Goal: Task Accomplishment & Management: Manage account settings

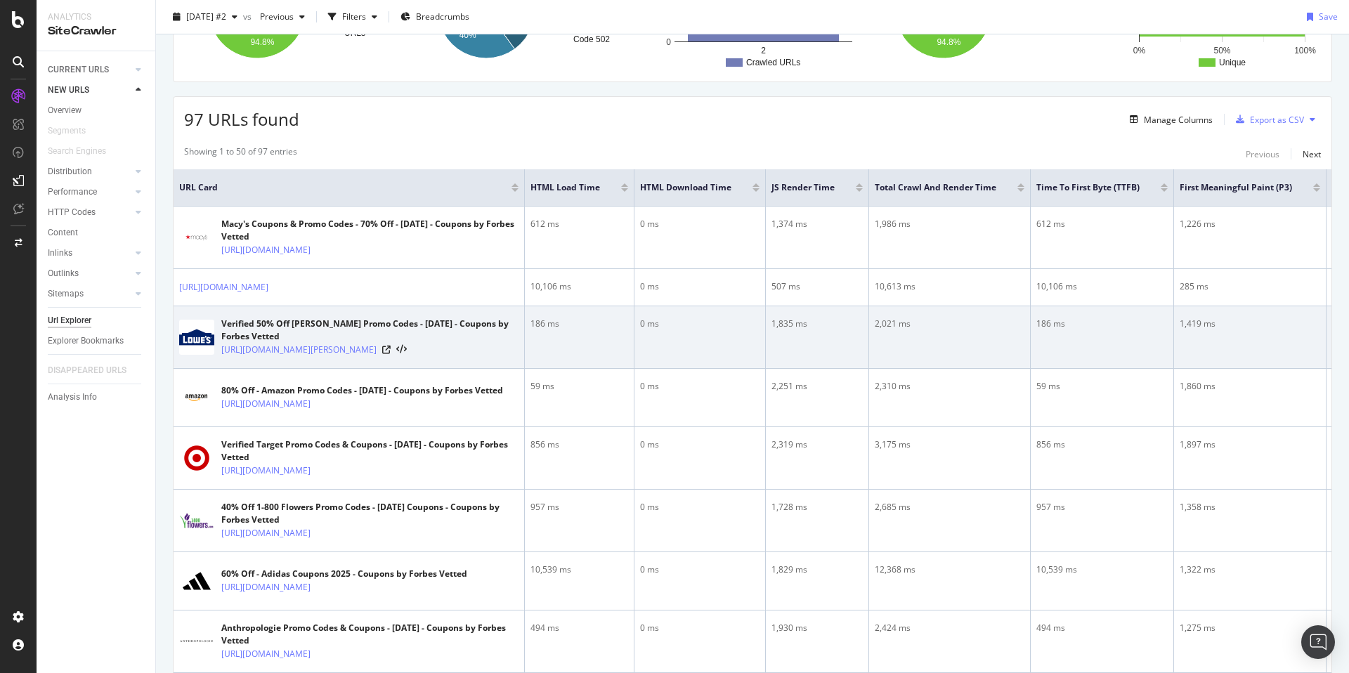
scroll to position [39, 0]
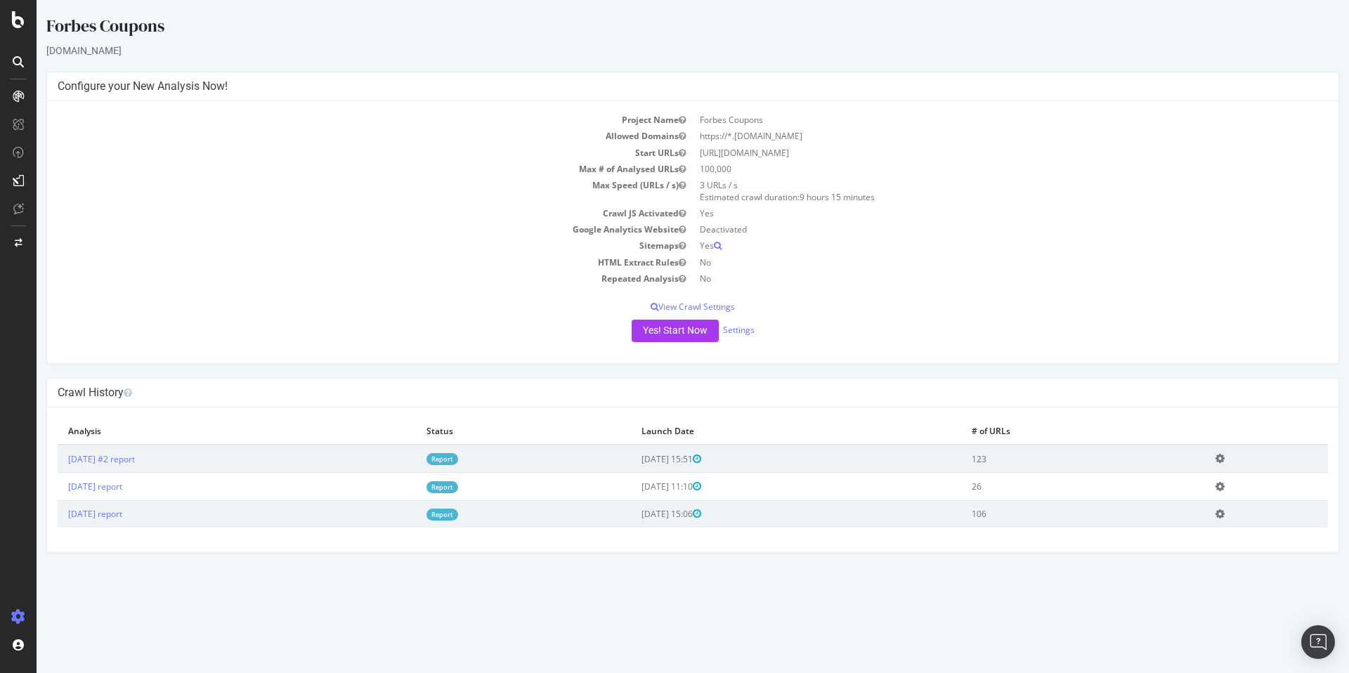
click at [1224, 459] on icon at bounding box center [1219, 458] width 9 height 11
click at [731, 329] on link "Settings" at bounding box center [739, 330] width 32 height 12
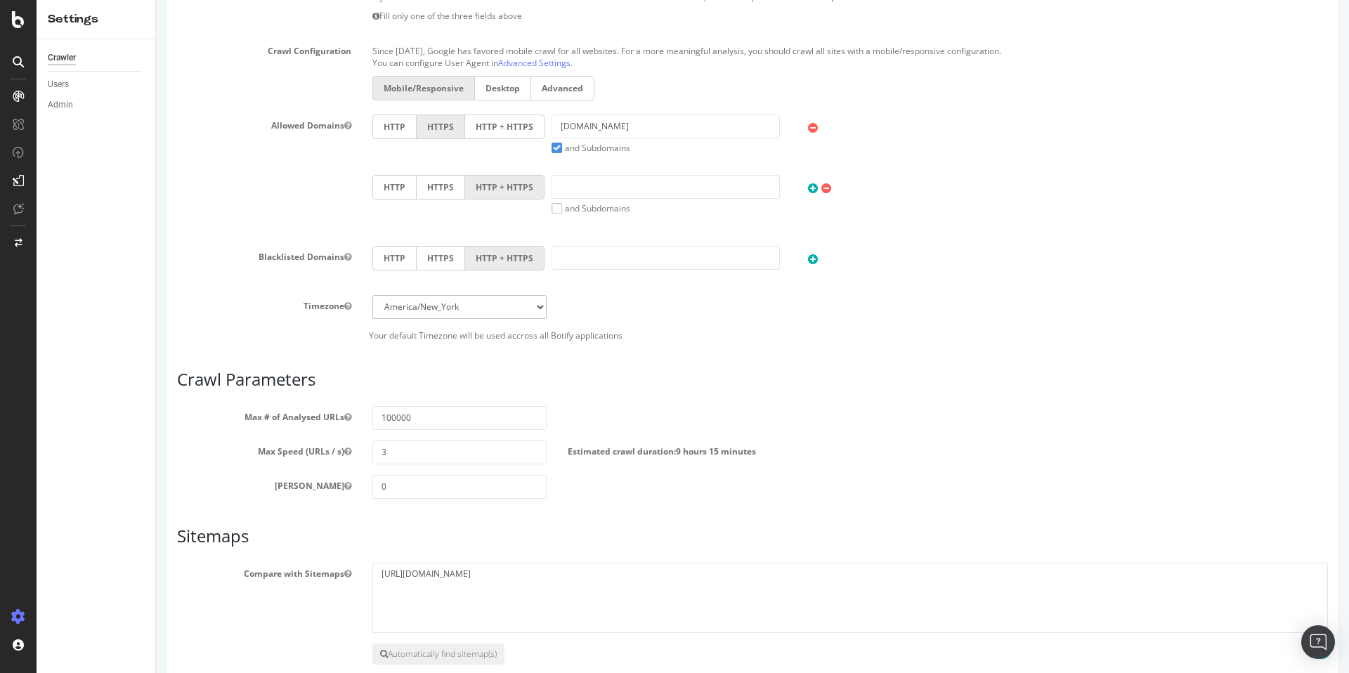
scroll to position [514, 0]
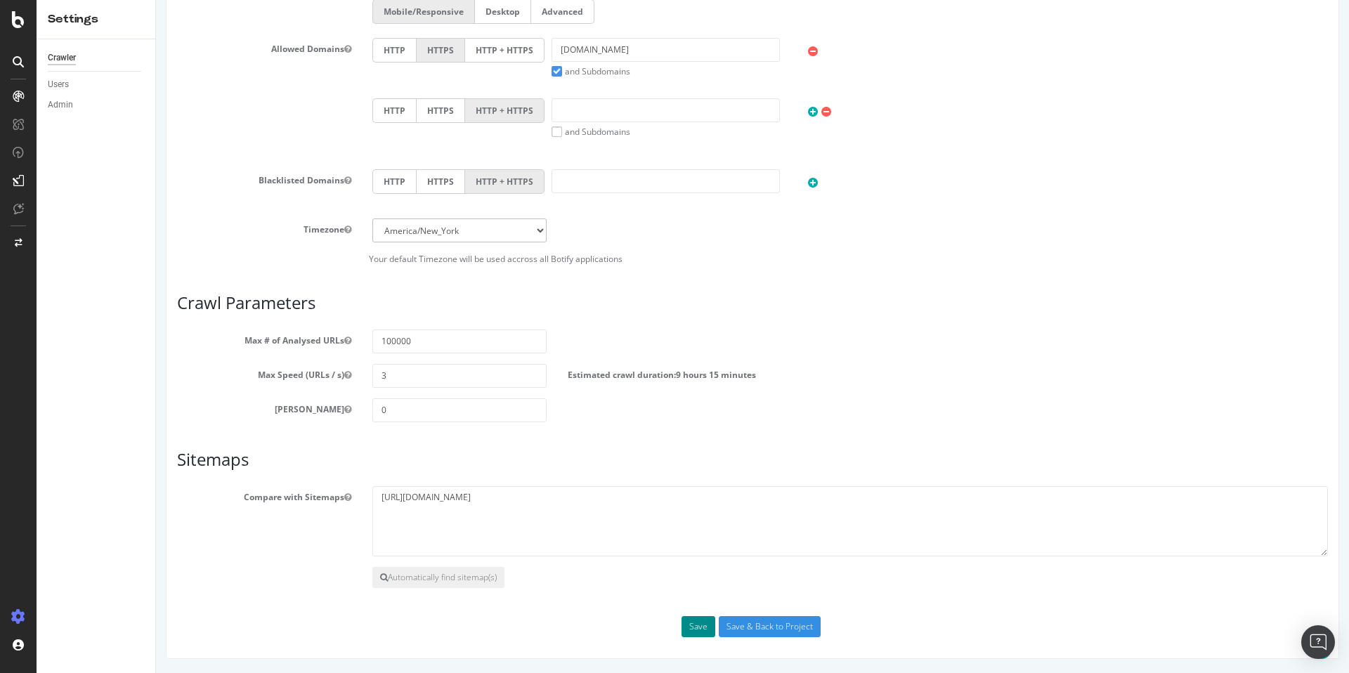
click at [697, 630] on button "Save" at bounding box center [698, 626] width 34 height 21
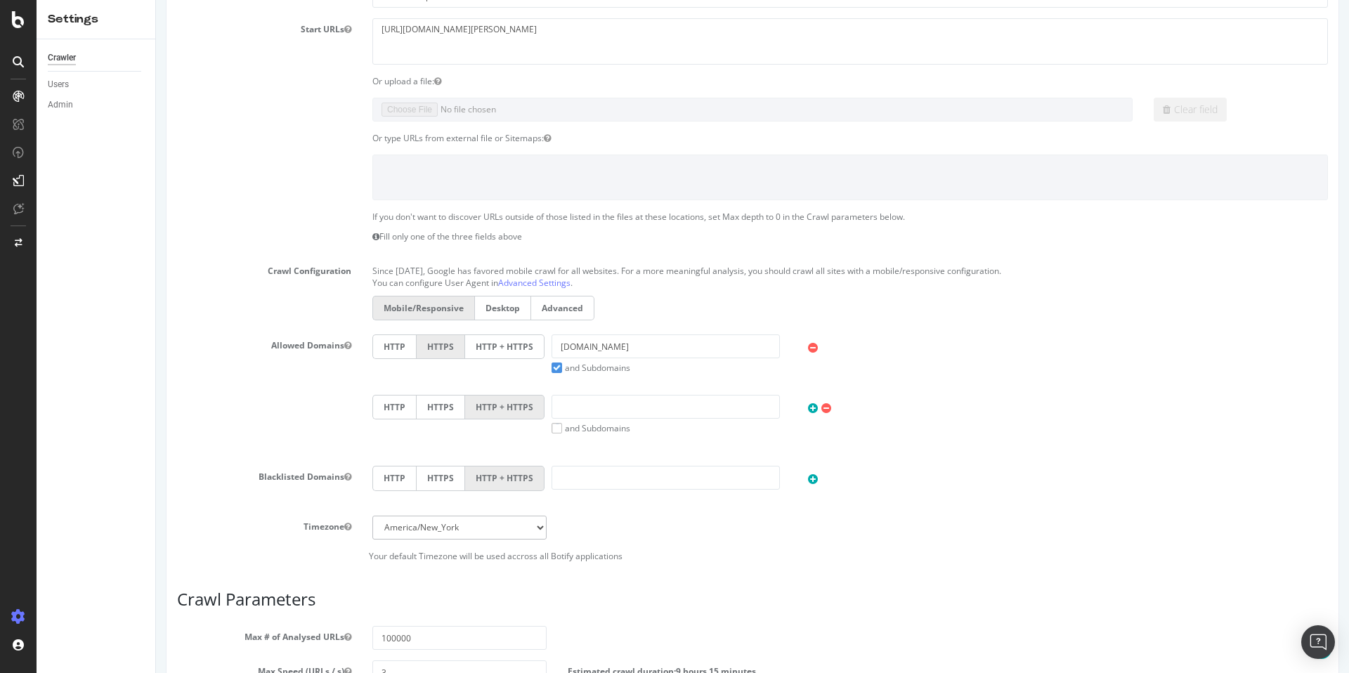
scroll to position [563, 0]
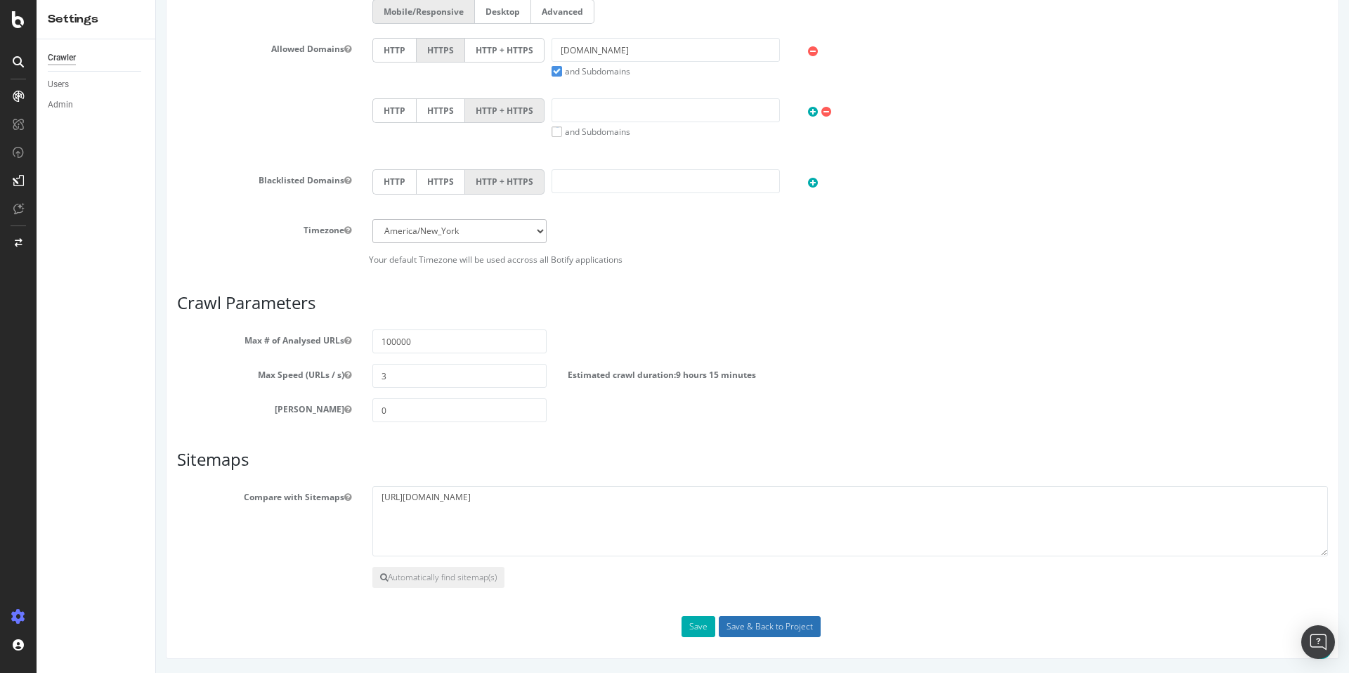
click at [742, 624] on input "Save & Back to Project" at bounding box center [770, 626] width 102 height 21
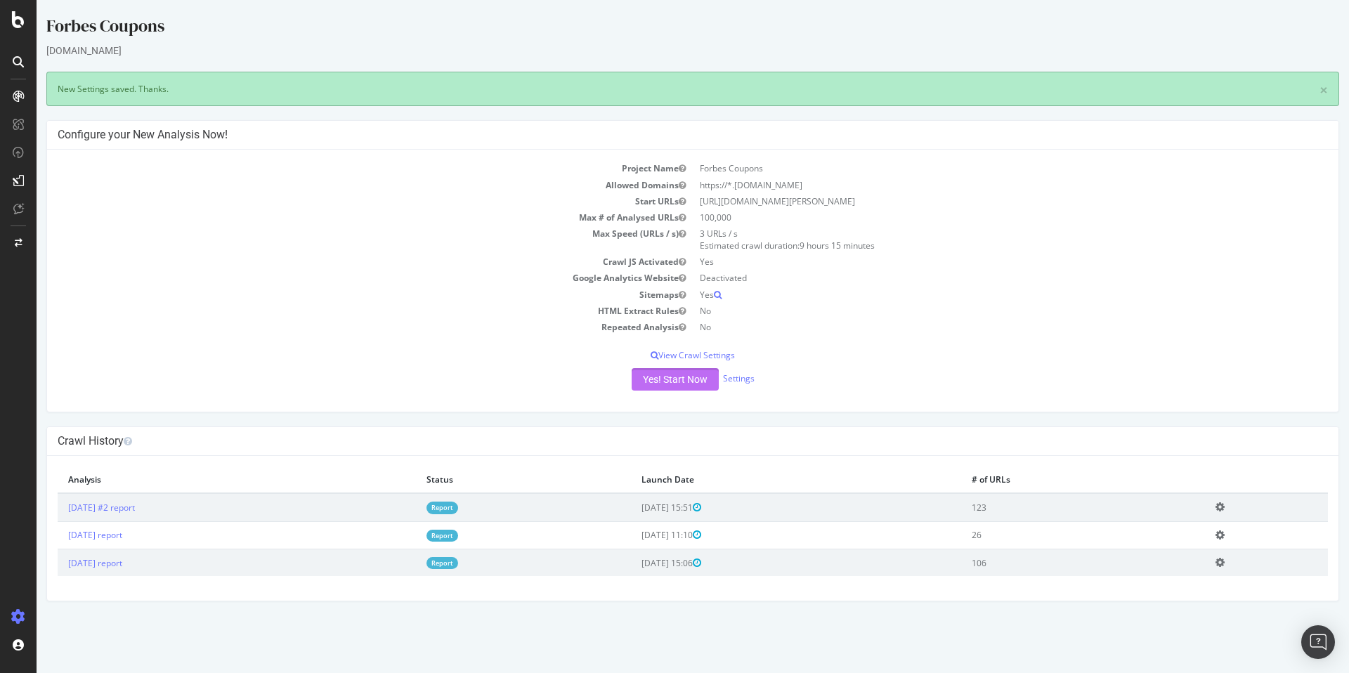
click at [662, 381] on button "Yes! Start Now" at bounding box center [674, 379] width 87 height 22
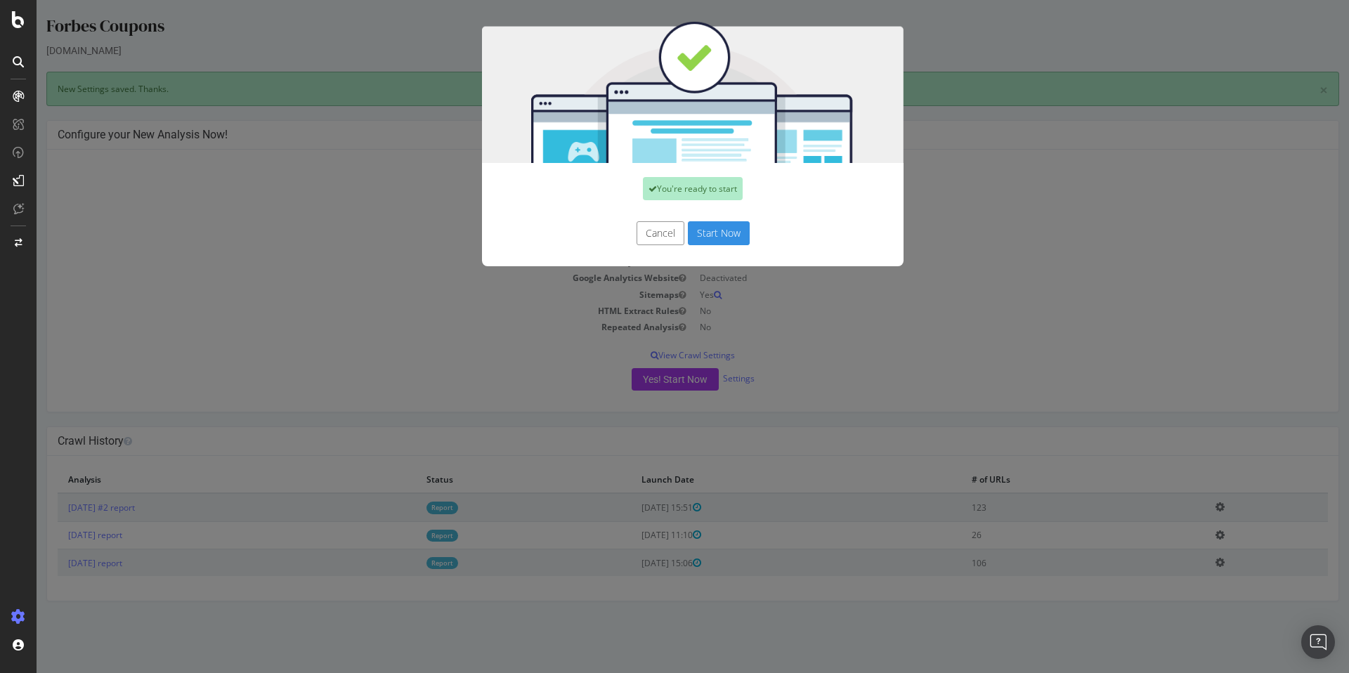
click at [695, 236] on button "Start Now" at bounding box center [719, 233] width 62 height 24
